Goal: Information Seeking & Learning: Learn about a topic

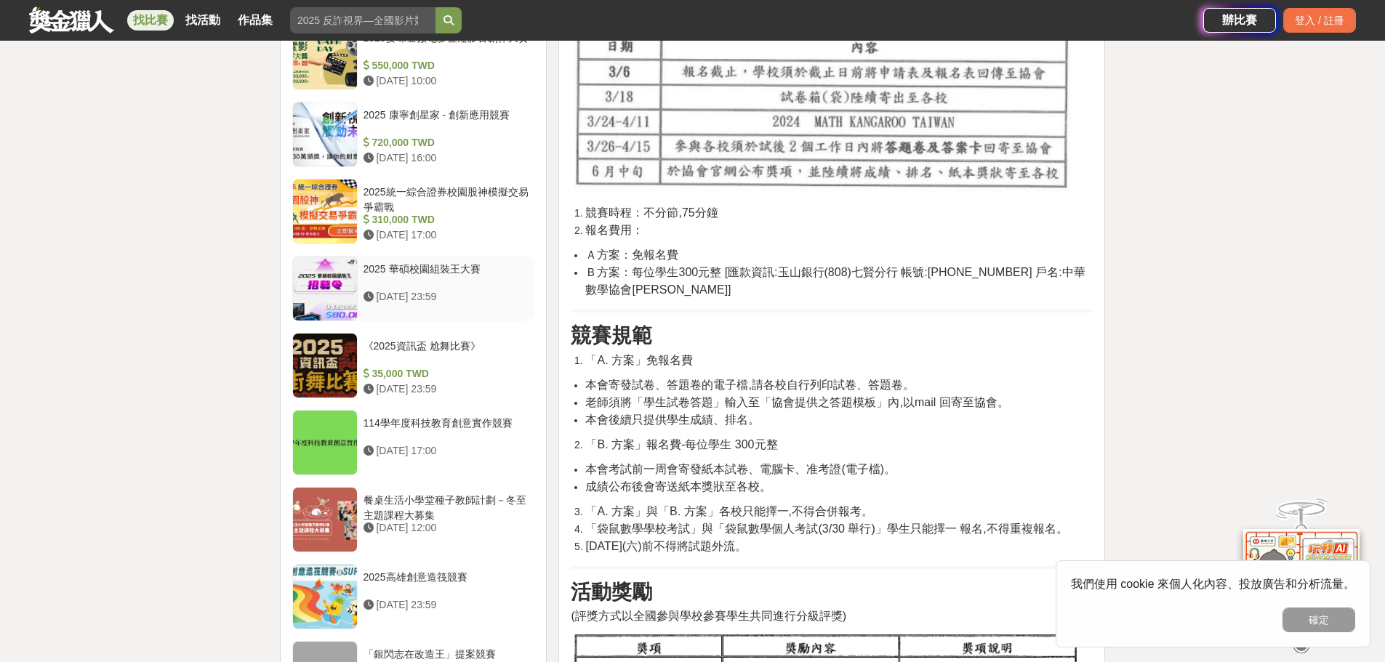
scroll to position [1272, 0]
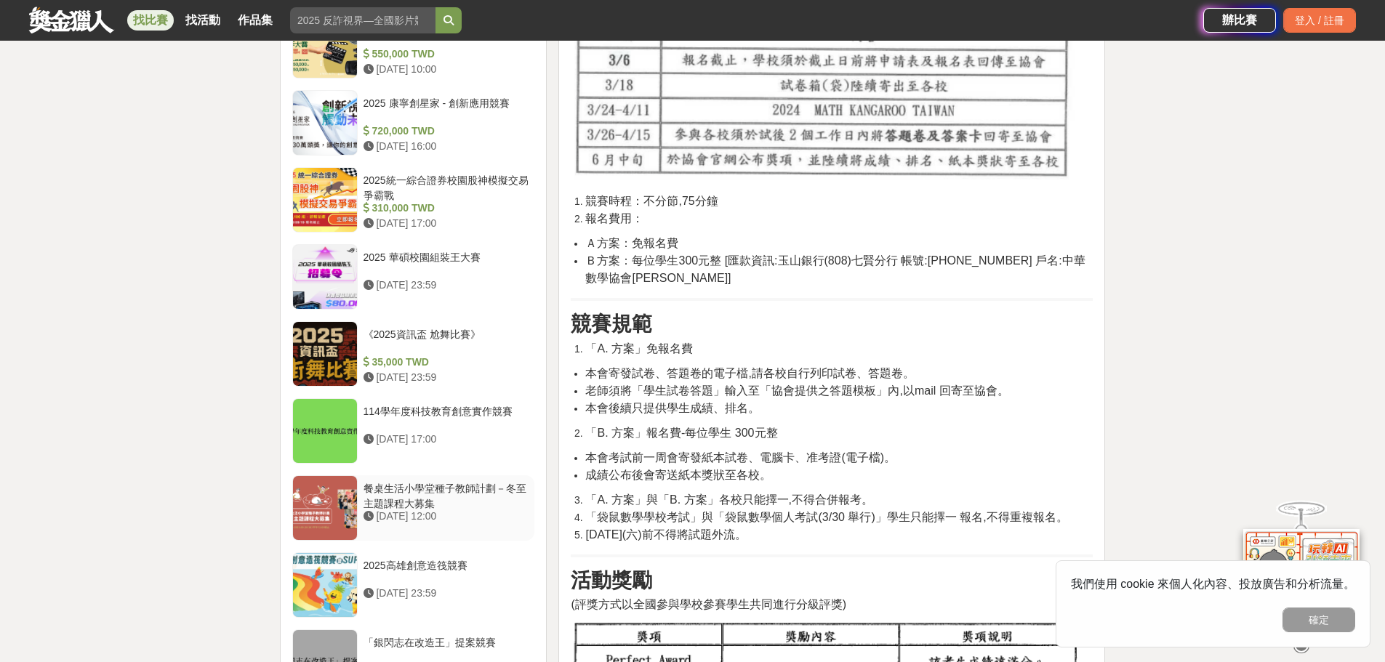
click at [451, 489] on div "餐桌生活小學堂種子教師計劃－冬至主題課程大募集" at bounding box center [446, 495] width 166 height 28
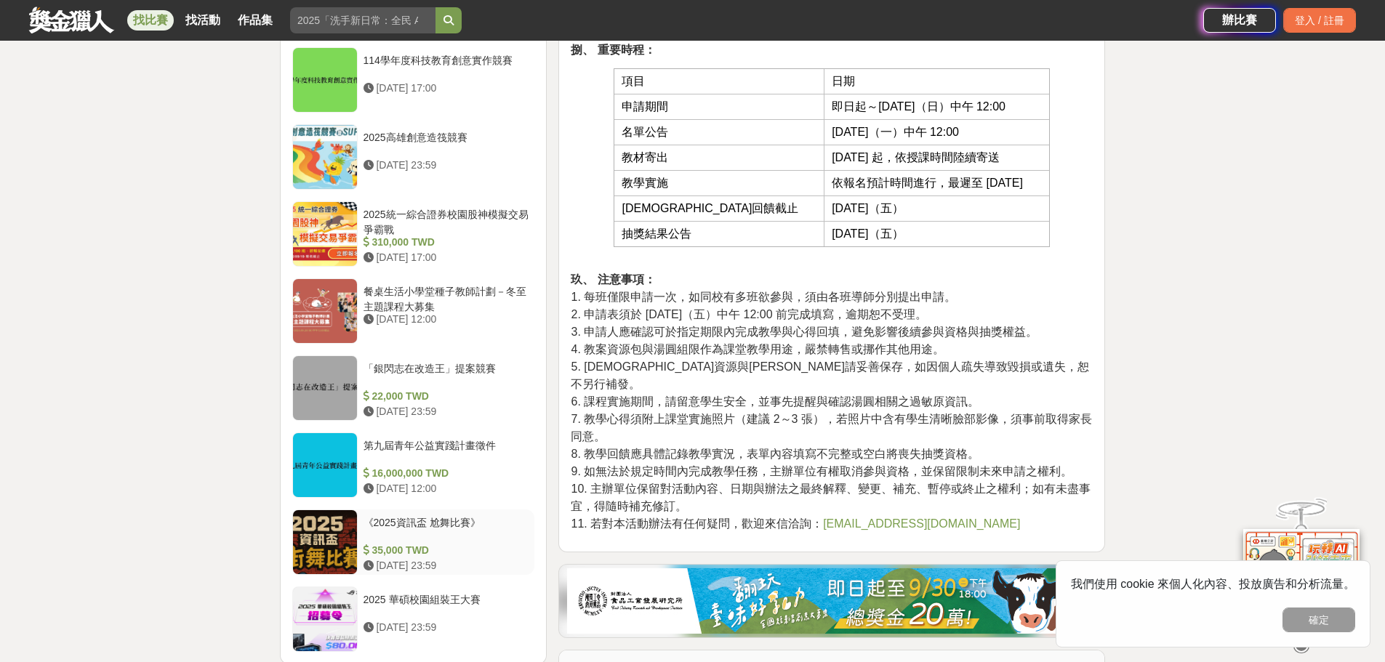
scroll to position [1157, 0]
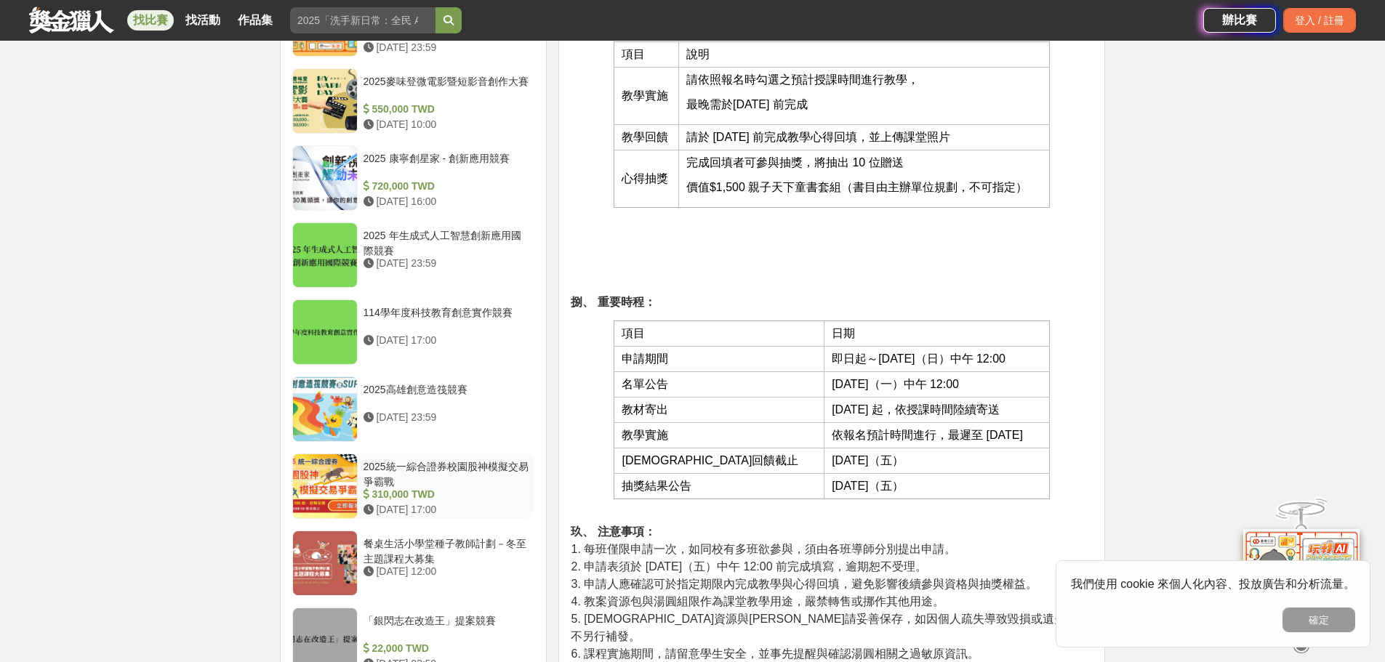
click at [459, 464] on div "2025統一綜合證券校園股神模擬交易爭霸戰" at bounding box center [446, 473] width 166 height 28
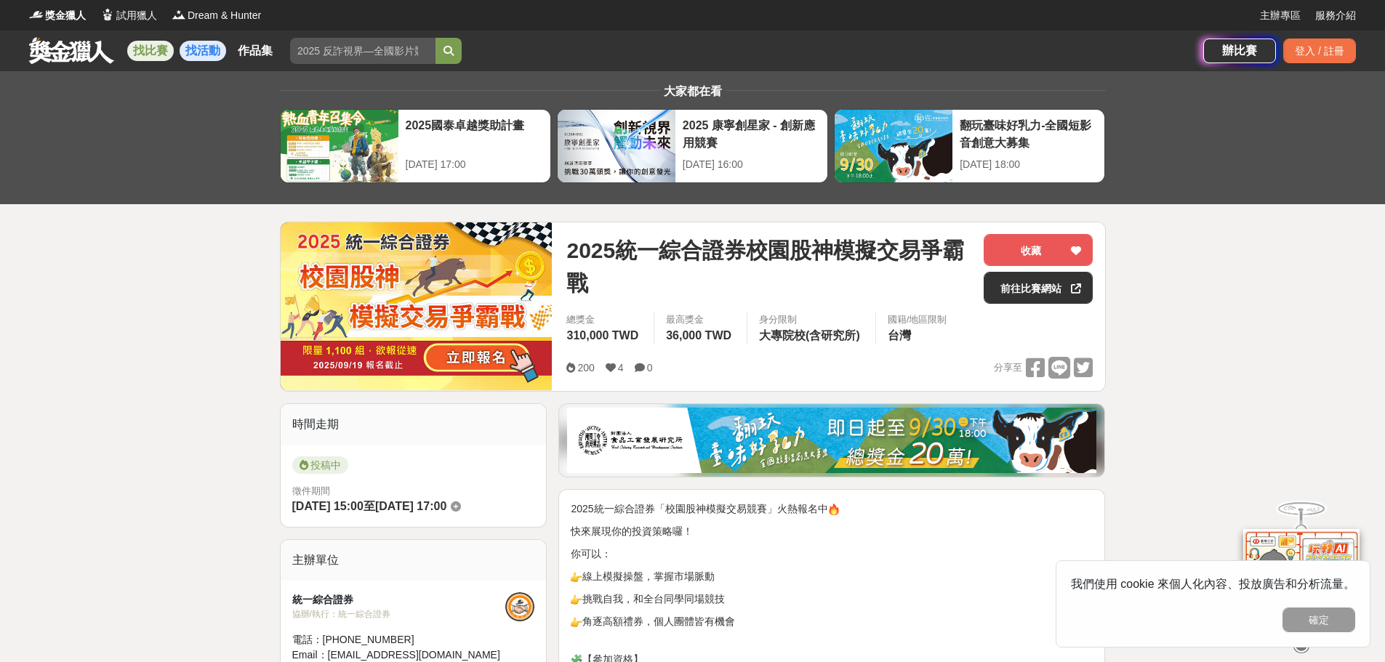
click at [195, 49] on link "找活動" at bounding box center [203, 51] width 47 height 20
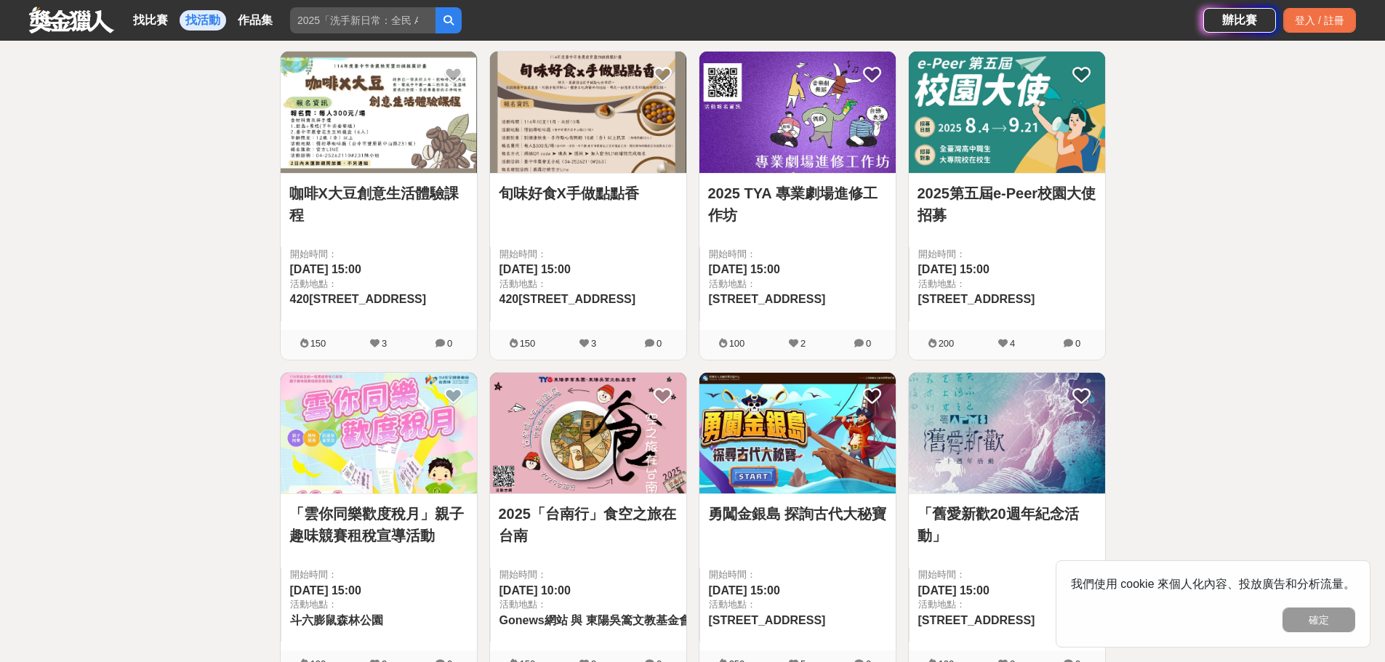
scroll to position [1236, 0]
